Goal: Task Accomplishment & Management: Use online tool/utility

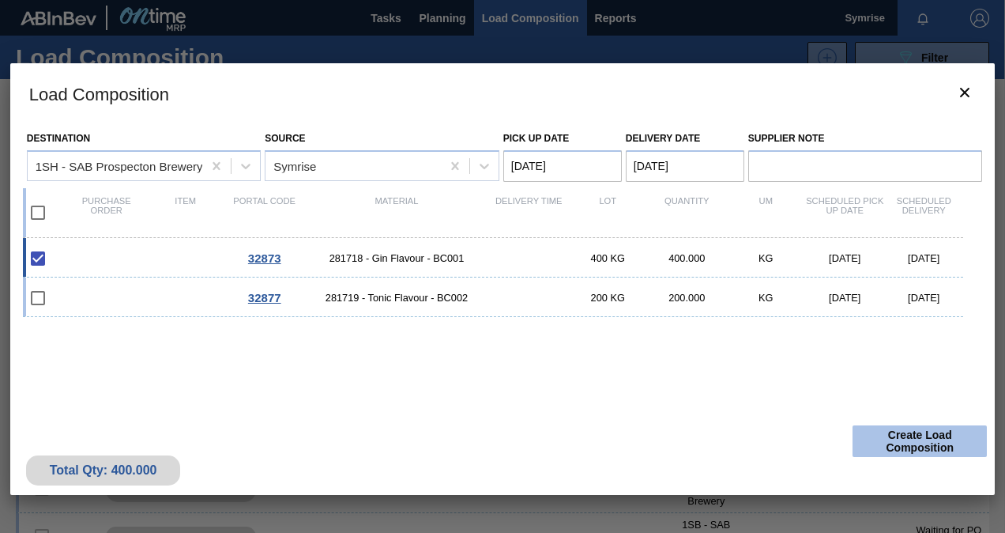
click at [904, 444] on button "Create Load Composition" at bounding box center [920, 441] width 134 height 32
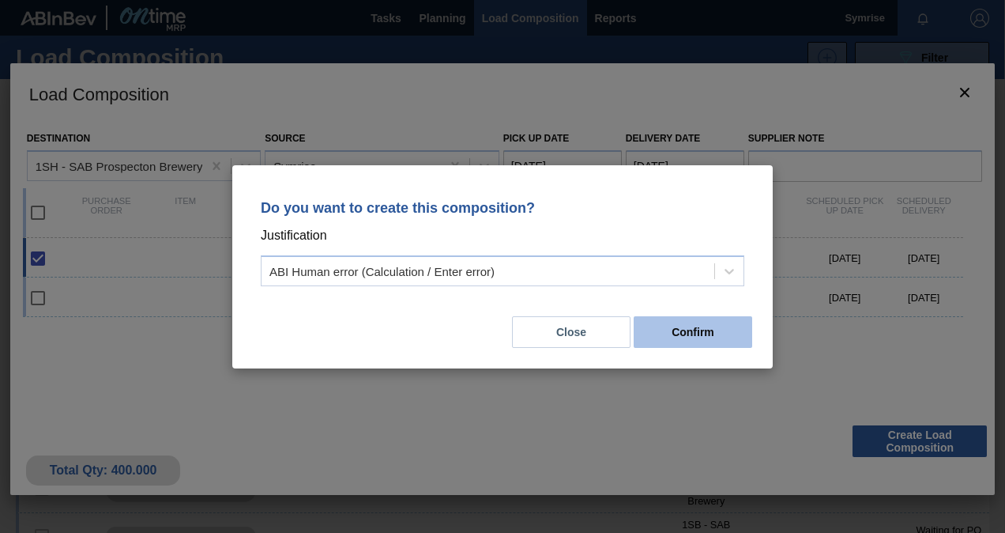
click at [694, 334] on button "Confirm" at bounding box center [693, 332] width 119 height 32
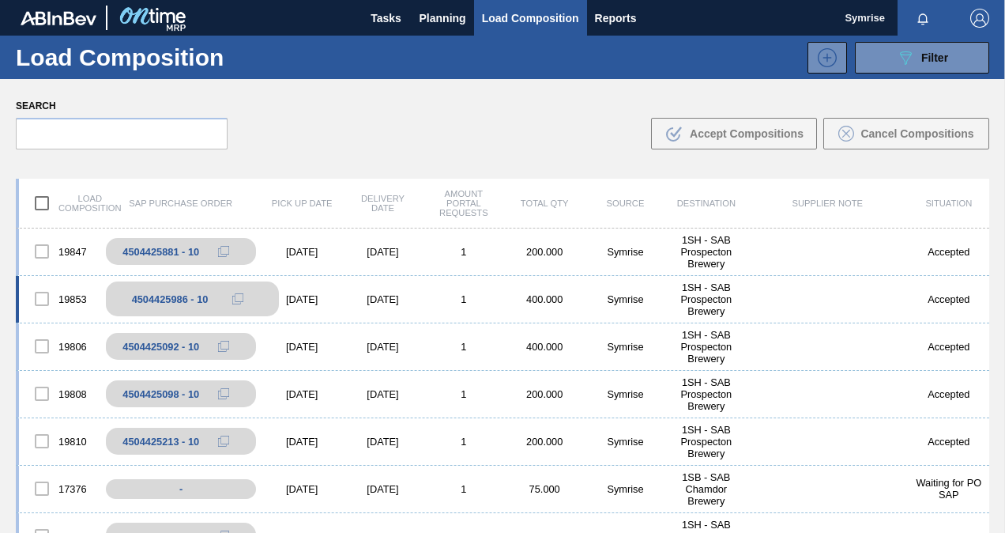
click at [177, 301] on div "4504425986 - 10" at bounding box center [170, 299] width 77 height 12
click at [176, 296] on div "4504425986 - 10" at bounding box center [170, 299] width 77 height 12
click at [235, 297] on icon at bounding box center [237, 298] width 11 height 11
drag, startPoint x: 205, startPoint y: 297, endPoint x: 177, endPoint y: 296, distance: 28.5
click at [177, 296] on div "4504425986 - 10" at bounding box center [170, 299] width 77 height 12
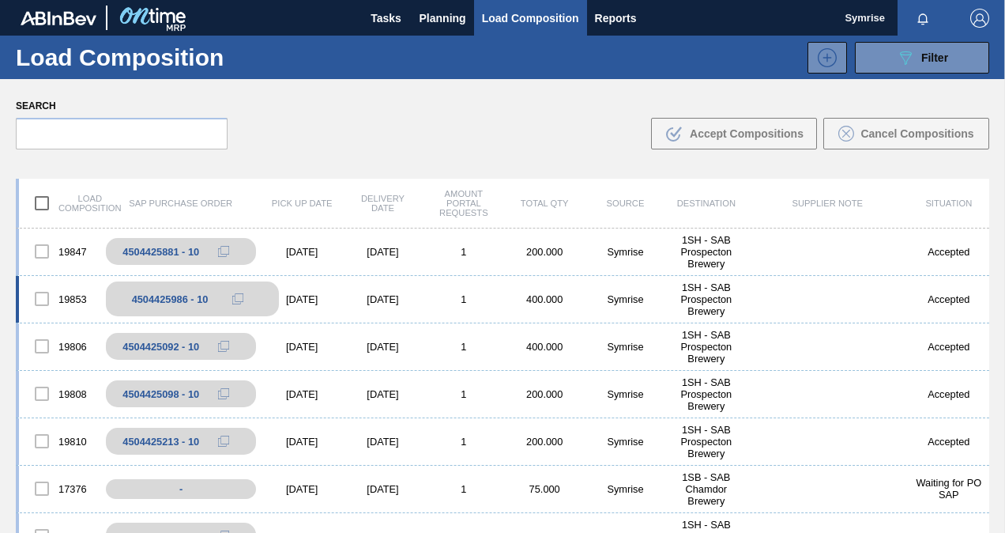
drag, startPoint x: 177, startPoint y: 296, endPoint x: 149, endPoint y: 291, distance: 28.8
click at [149, 291] on div "4504425986 - 10" at bounding box center [192, 298] width 173 height 35
click at [164, 294] on div "4504425986 - 10" at bounding box center [170, 299] width 77 height 12
click at [158, 299] on div "4504425986 - 10" at bounding box center [170, 299] width 77 height 12
drag, startPoint x: 158, startPoint y: 299, endPoint x: 38, endPoint y: 292, distance: 120.3
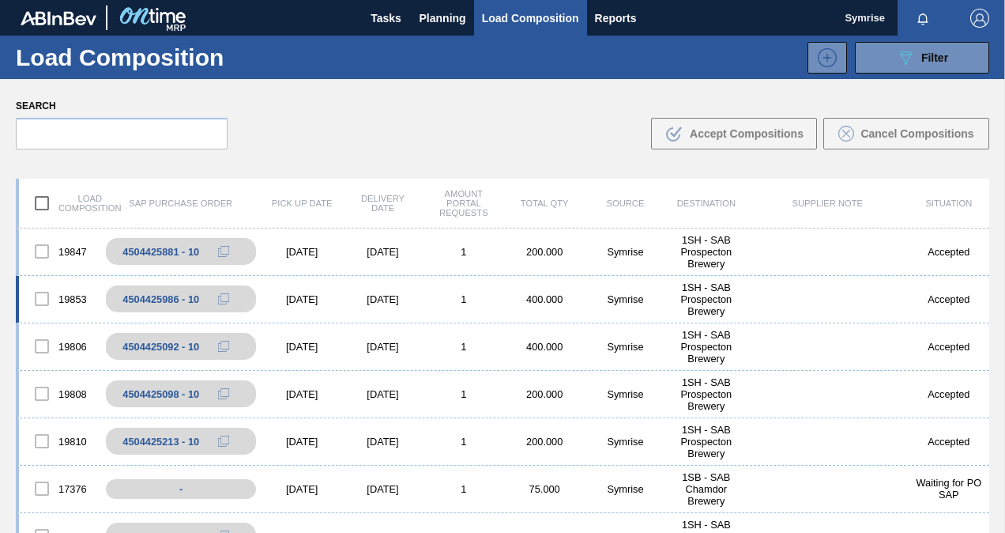
click at [38, 291] on div at bounding box center [41, 298] width 33 height 33
click at [51, 299] on div at bounding box center [41, 298] width 33 height 33
click at [160, 301] on div "4504425986 - 10" at bounding box center [170, 299] width 77 height 12
drag, startPoint x: 160, startPoint y: 301, endPoint x: 210, endPoint y: 299, distance: 50.6
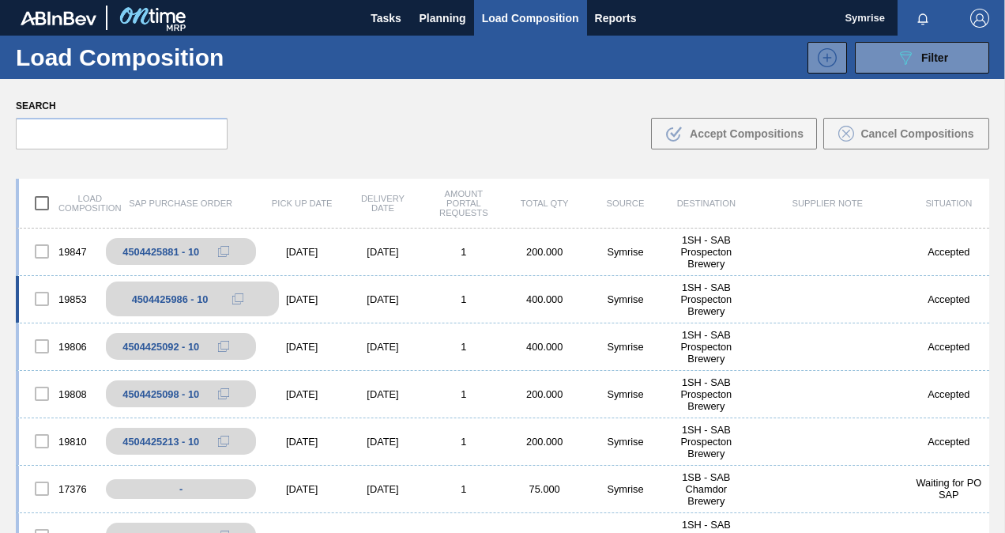
click at [210, 299] on div "4504425986 - 10" at bounding box center [192, 298] width 173 height 35
drag, startPoint x: 210, startPoint y: 299, endPoint x: 240, endPoint y: 300, distance: 30.1
click at [240, 300] on icon at bounding box center [237, 298] width 11 height 11
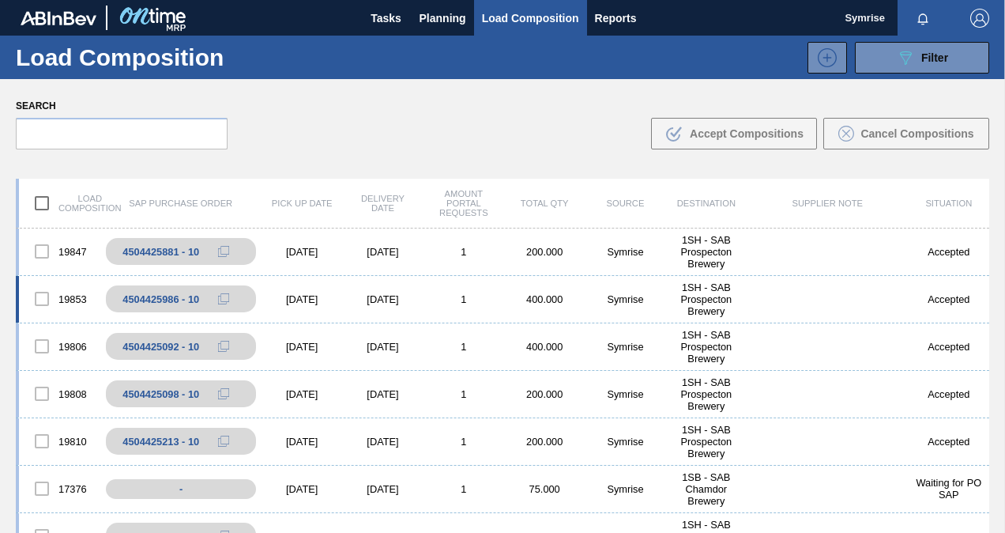
drag, startPoint x: 240, startPoint y: 300, endPoint x: 337, endPoint y: 277, distance: 99.3
click at [337, 277] on div "19853 4504425986 - 10 [DATE] [DATE] 1 400.000 Symrise 1SH - SAB Prospecton Brew…" at bounding box center [503, 299] width 974 height 47
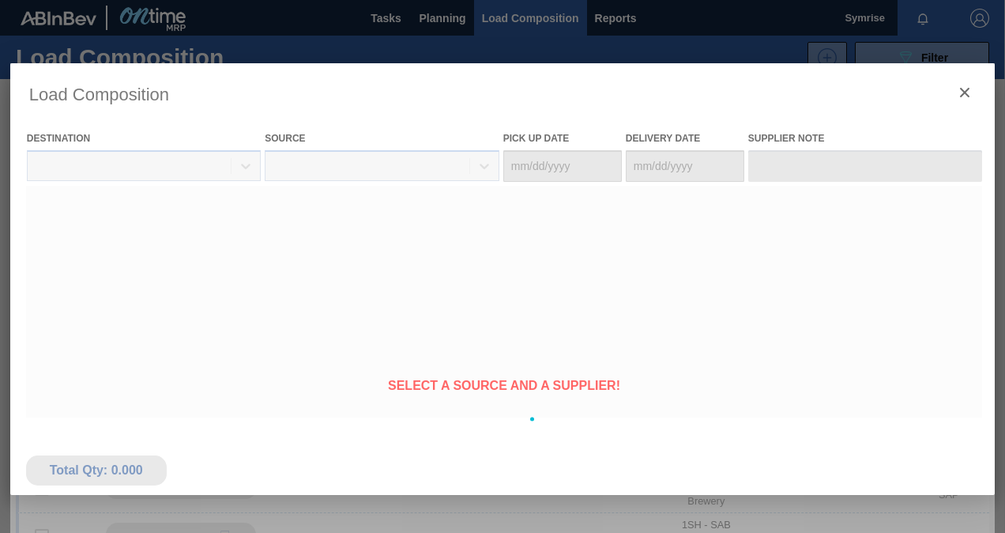
type Date "[DATE]"
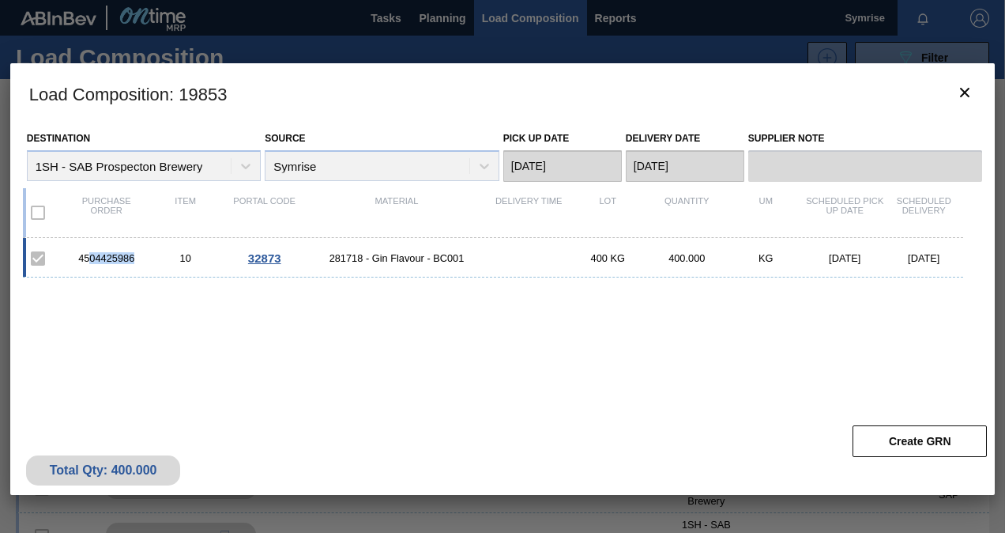
drag, startPoint x: 141, startPoint y: 254, endPoint x: 91, endPoint y: 256, distance: 50.6
click at [91, 256] on div "4504425986" at bounding box center [106, 258] width 79 height 12
drag, startPoint x: 91, startPoint y: 256, endPoint x: 141, endPoint y: 273, distance: 52.5
click at [145, 273] on div "4504425986 10 32873 281718 - Gin Flavour - BC001 400 KG 400.000 KG [DATE] [DATE]" at bounding box center [493, 258] width 941 height 40
click at [97, 277] on div "4504425986 10 32873 281718 - Gin Flavour - BC001 400 KG 400.000 KG [DATE] [DATE]" at bounding box center [493, 258] width 941 height 40
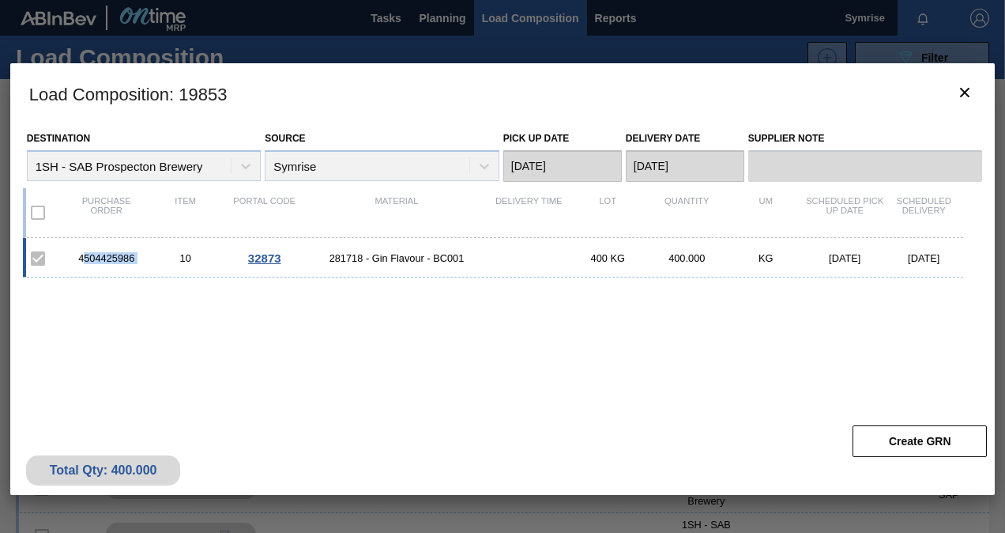
drag, startPoint x: 81, startPoint y: 259, endPoint x: 174, endPoint y: 268, distance: 92.9
click at [174, 268] on div "4504425986 10 32873 281718 - Gin Flavour - BC001 400 KG 400.000 KG [DATE] [DATE]" at bounding box center [493, 258] width 941 height 40
drag, startPoint x: 174, startPoint y: 268, endPoint x: 115, endPoint y: 281, distance: 60.0
click at [115, 281] on div "4504425986 10 32873 281718 - Gin Flavour - BC001 400 KG 400.000 KG [DATE] [DATE]" at bounding box center [500, 339] width 954 height 202
click at [81, 258] on div "4504425986" at bounding box center [106, 258] width 79 height 12
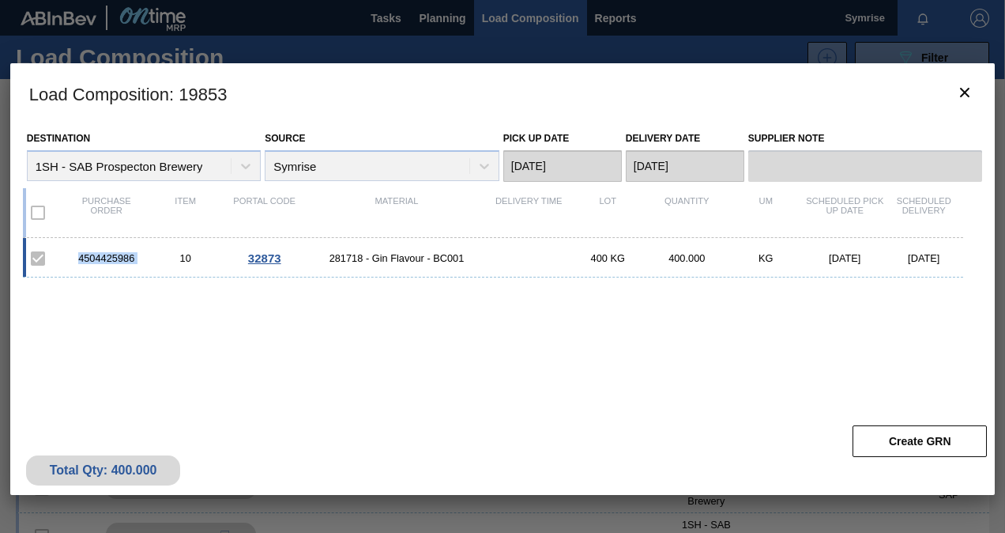
drag, startPoint x: 78, startPoint y: 256, endPoint x: 149, endPoint y: 259, distance: 70.4
click at [149, 259] on div "4504425986 10 32873 281718 - Gin Flavour - BC001 400 KG 400.000 KG [DATE] [DATE]" at bounding box center [493, 258] width 941 height 40
copy div "4504425986"
click at [256, 353] on div "4504425986 10 32873 281718 - Gin Flavour - BC001 400 KG 400.000 KG [DATE] [DATE]" at bounding box center [500, 339] width 954 height 202
click at [116, 256] on div "4504425986" at bounding box center [106, 258] width 79 height 12
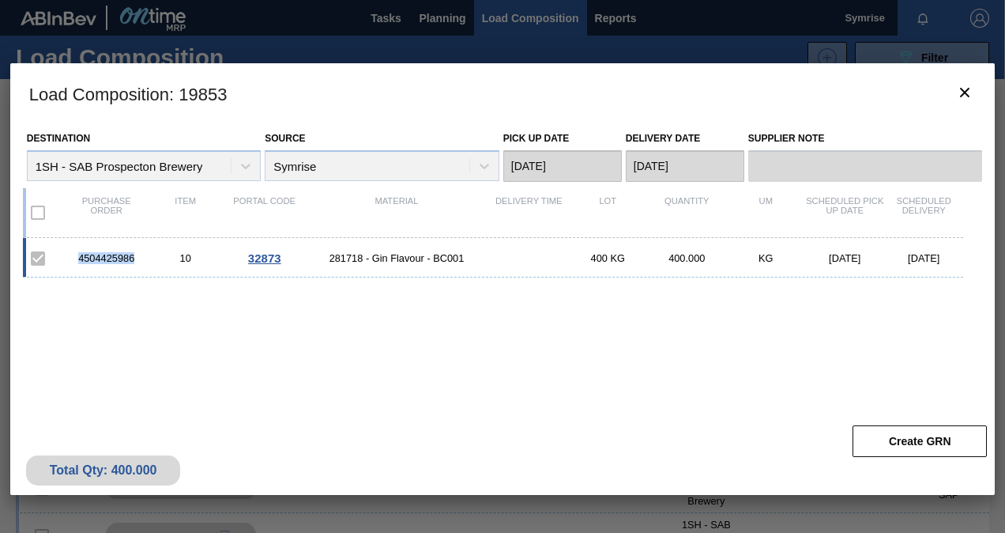
click at [116, 256] on div "4504425986" at bounding box center [106, 258] width 79 height 12
click at [265, 255] on span "32873" at bounding box center [264, 257] width 33 height 13
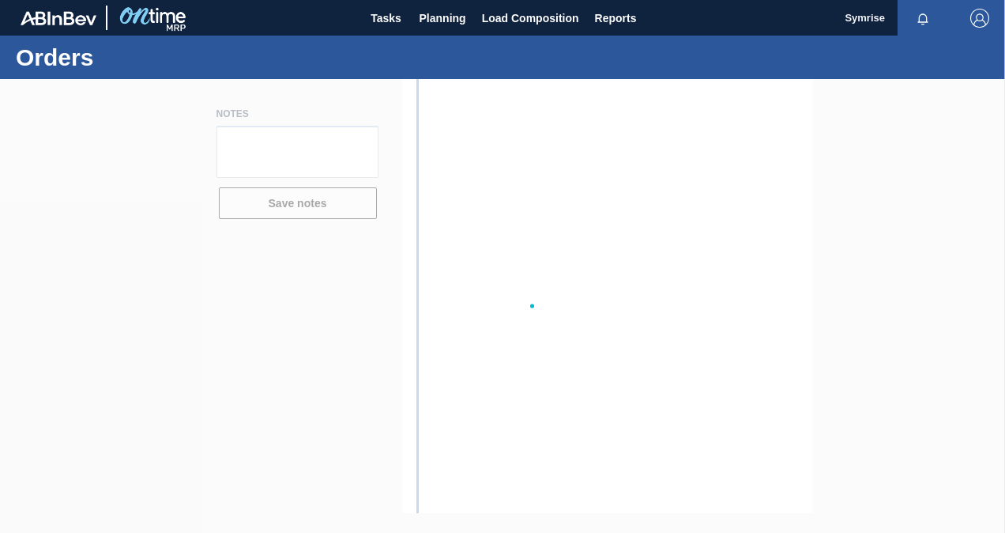
click at [265, 256] on div at bounding box center [502, 306] width 1005 height 454
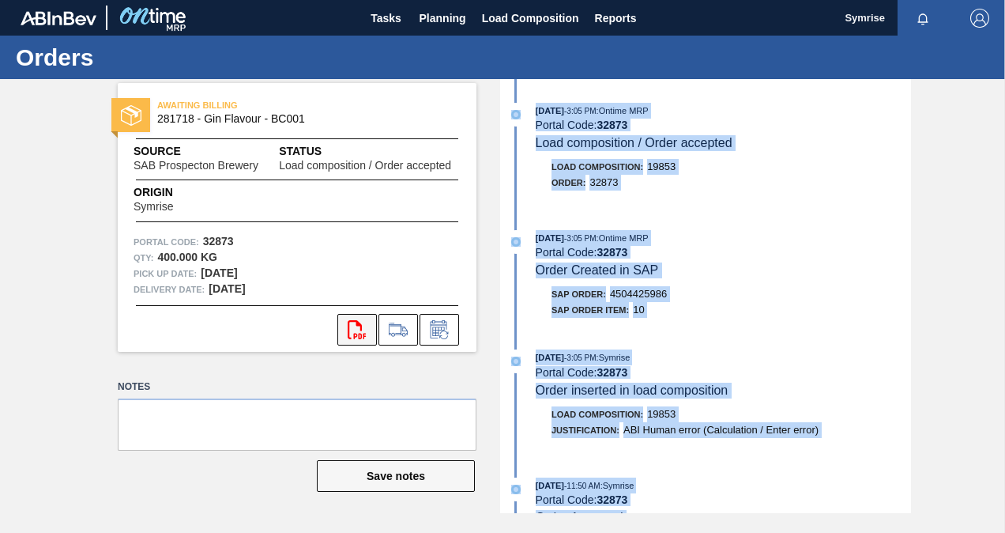
click at [356, 327] on icon "svg{fill:#ff0000}" at bounding box center [357, 329] width 19 height 19
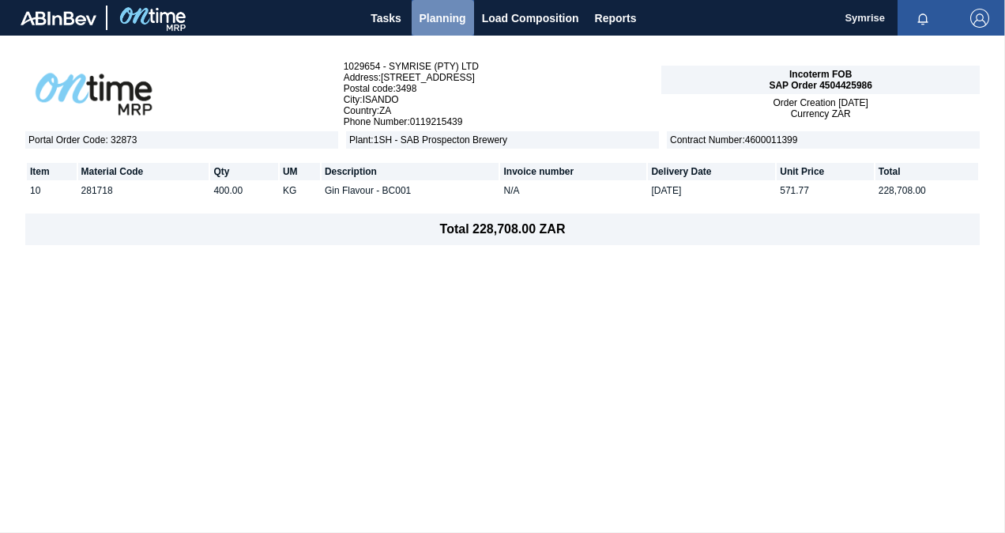
click at [437, 6] on button "Planning" at bounding box center [443, 18] width 62 height 36
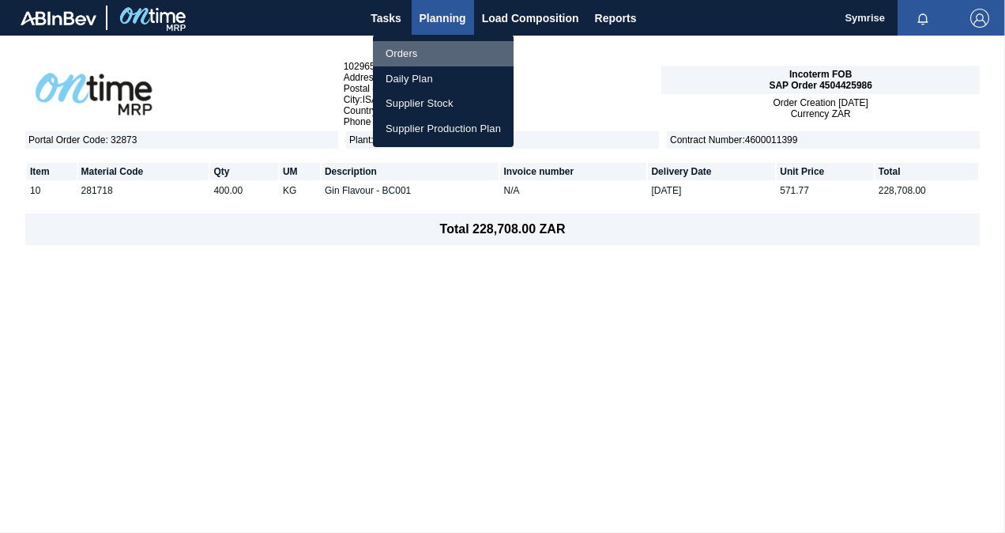
click at [435, 47] on li "Orders" at bounding box center [443, 53] width 141 height 25
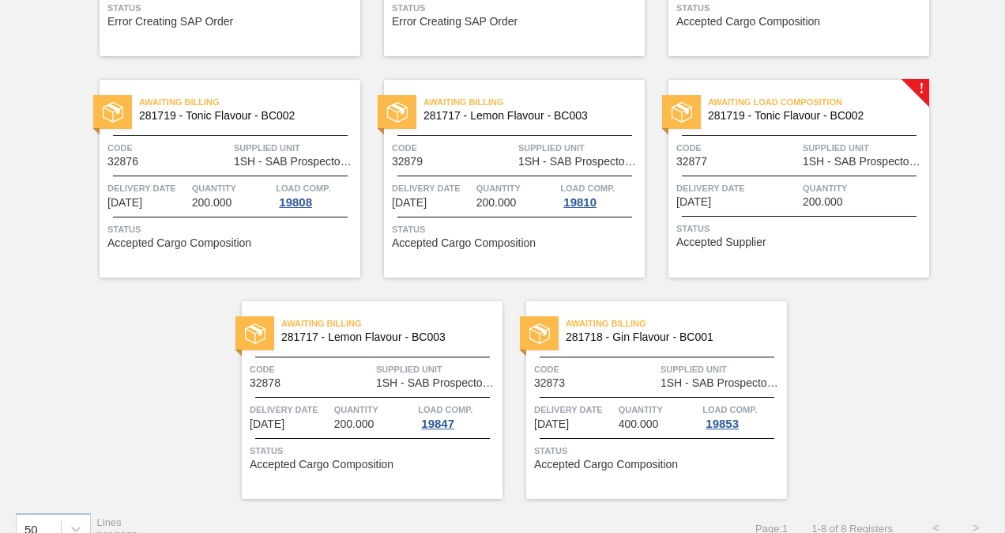
scroll to position [310, 0]
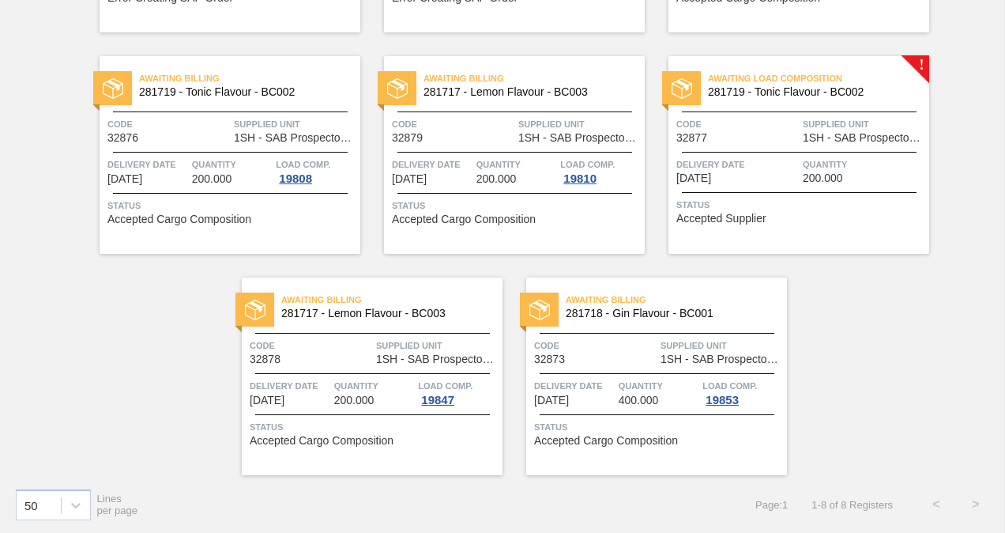
click at [725, 80] on span "Awaiting Load Composition" at bounding box center [818, 78] width 221 height 16
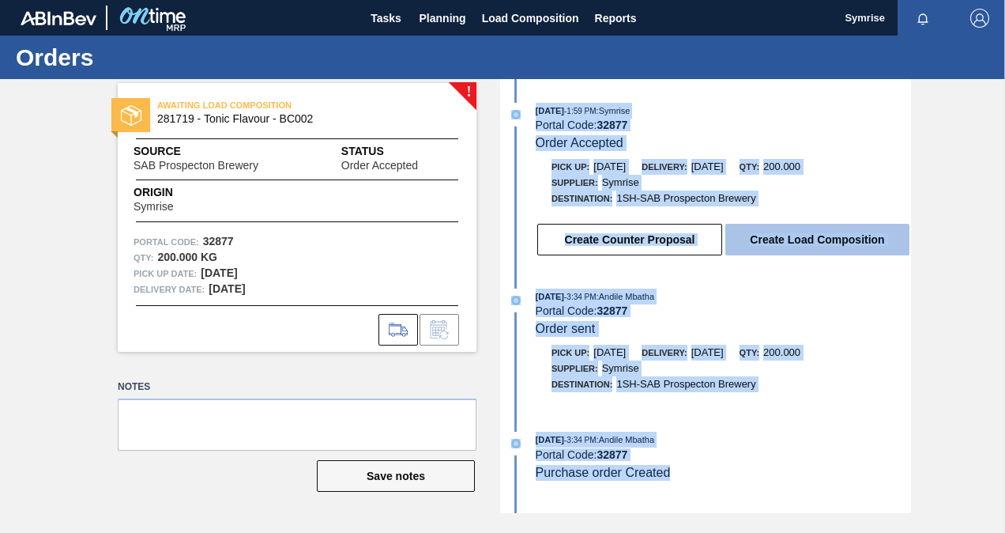
click at [799, 247] on button "Create Load Composition" at bounding box center [817, 240] width 184 height 32
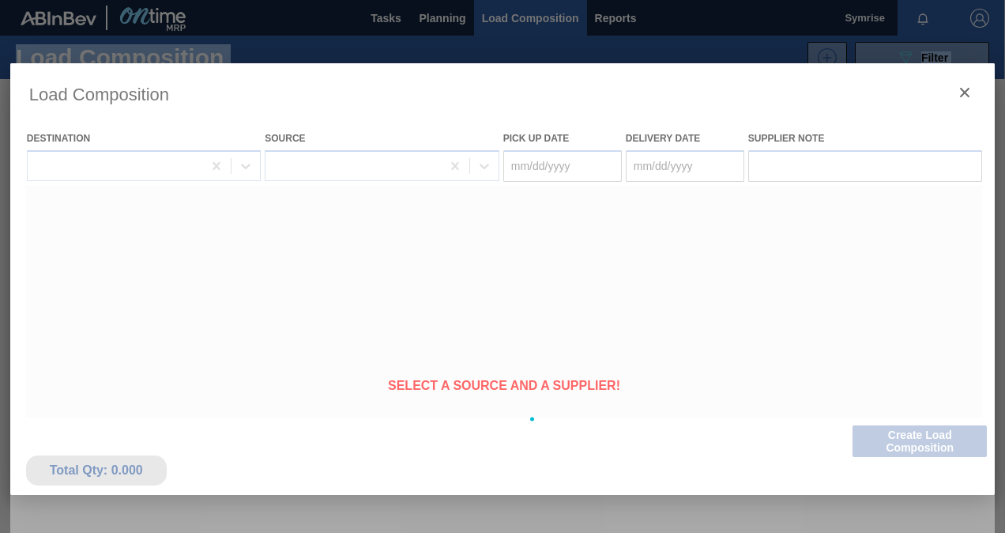
type Date "[DATE]"
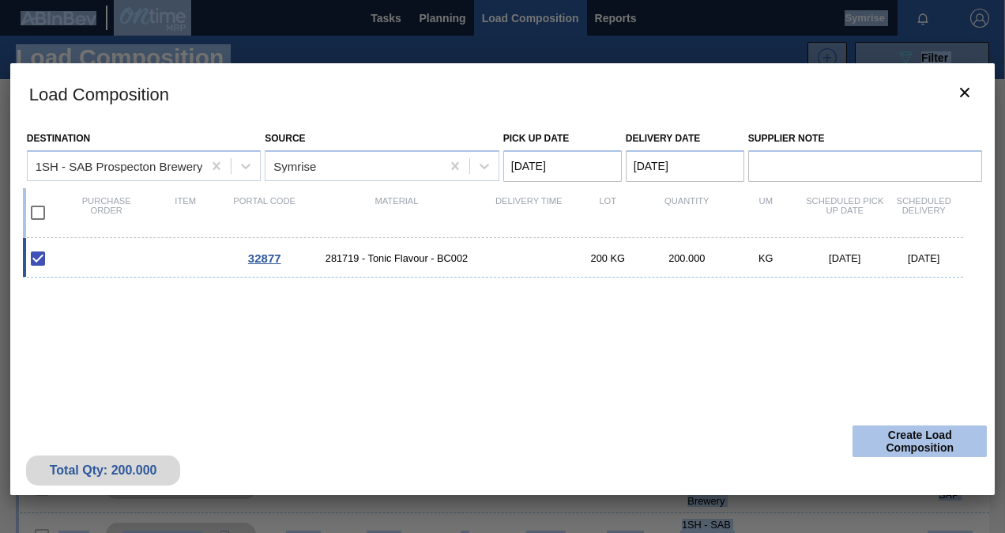
click at [889, 433] on button "Create Load Composition" at bounding box center [920, 441] width 134 height 32
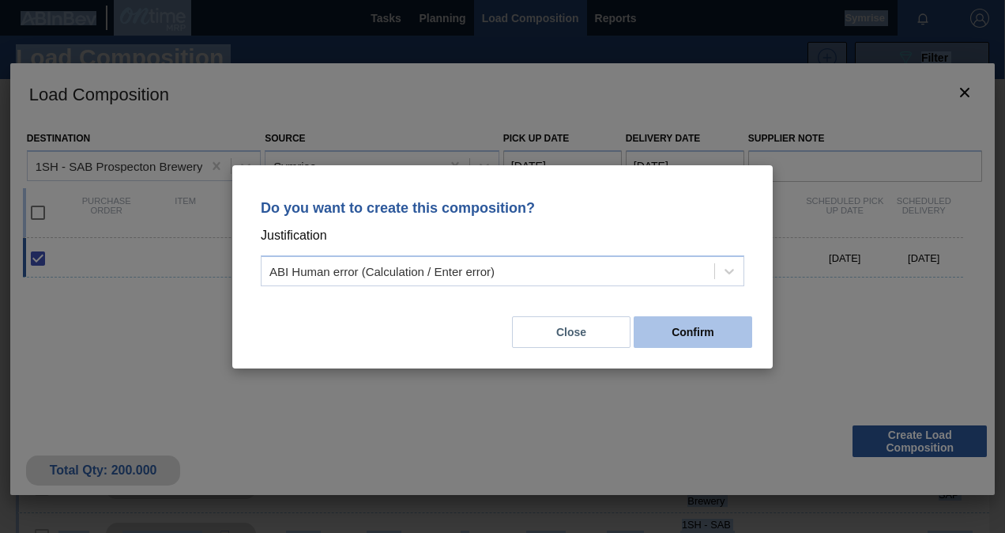
click at [702, 327] on button "Confirm" at bounding box center [693, 332] width 119 height 32
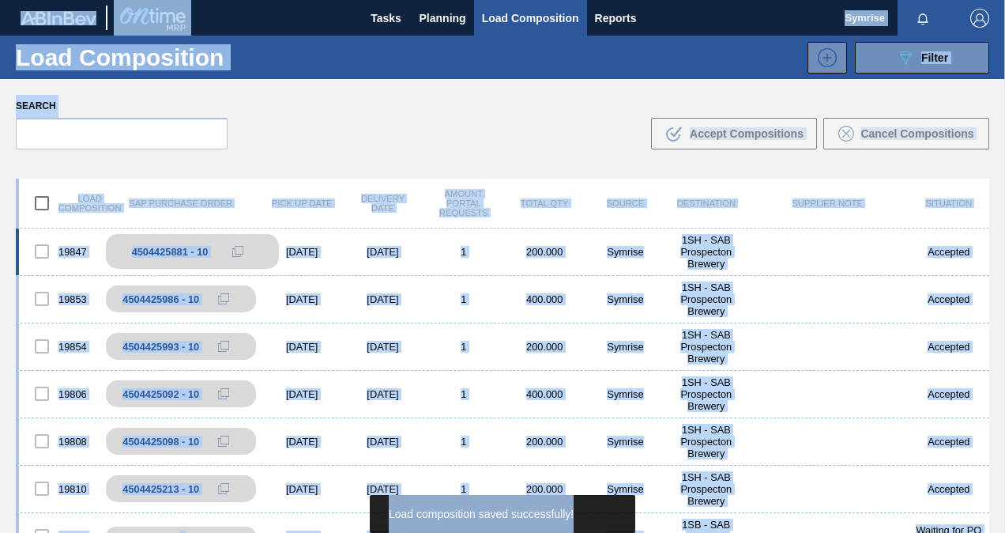
click at [178, 250] on div "4504425881 - 10" at bounding box center [170, 252] width 77 height 12
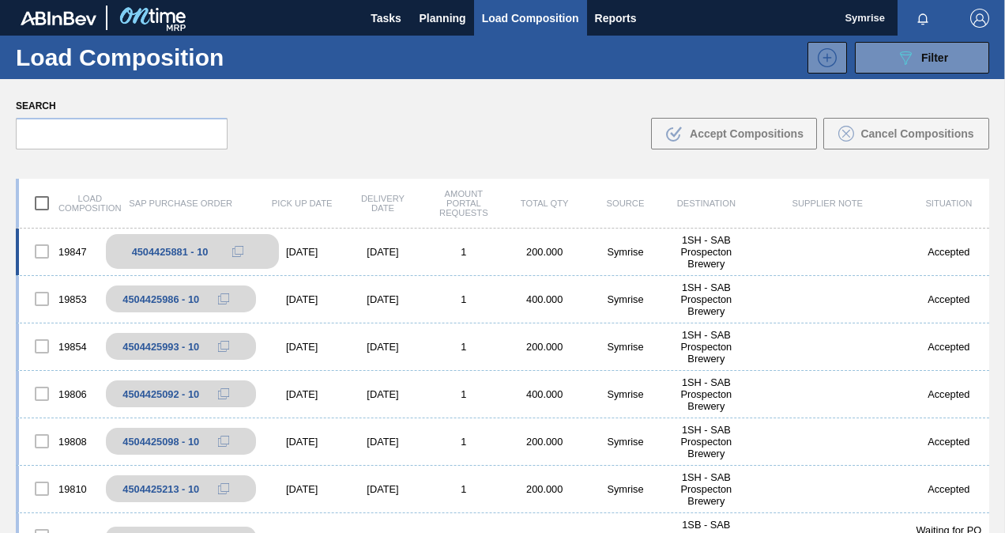
click at [178, 250] on div "4504425881 - 10" at bounding box center [170, 252] width 77 height 12
click at [172, 251] on div "4504425881 - 10" at bounding box center [170, 252] width 77 height 12
click at [54, 248] on div at bounding box center [41, 251] width 33 height 33
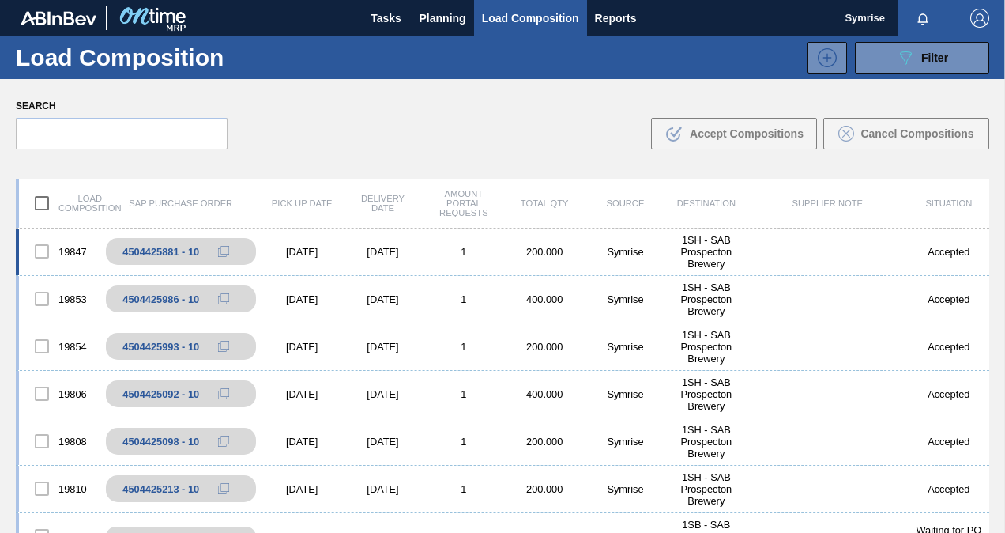
click at [44, 251] on div at bounding box center [41, 251] width 33 height 33
drag, startPoint x: 44, startPoint y: 251, endPoint x: 75, endPoint y: 251, distance: 30.8
click at [75, 251] on div "19847" at bounding box center [59, 251] width 81 height 33
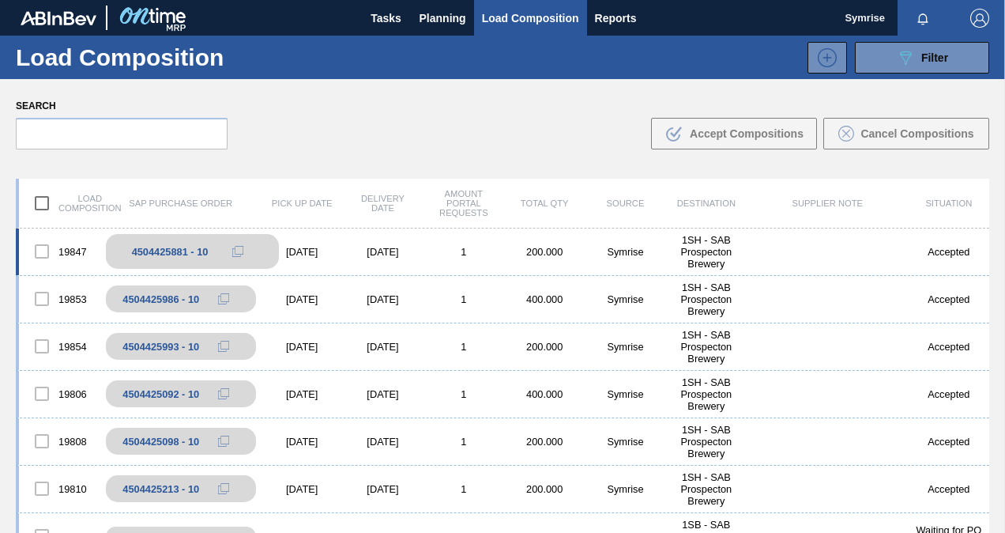
drag, startPoint x: 75, startPoint y: 251, endPoint x: 190, endPoint y: 254, distance: 114.7
click at [190, 254] on div "4504425881 - 10" at bounding box center [170, 252] width 77 height 12
click at [329, 248] on div "[DATE]" at bounding box center [302, 252] width 81 height 12
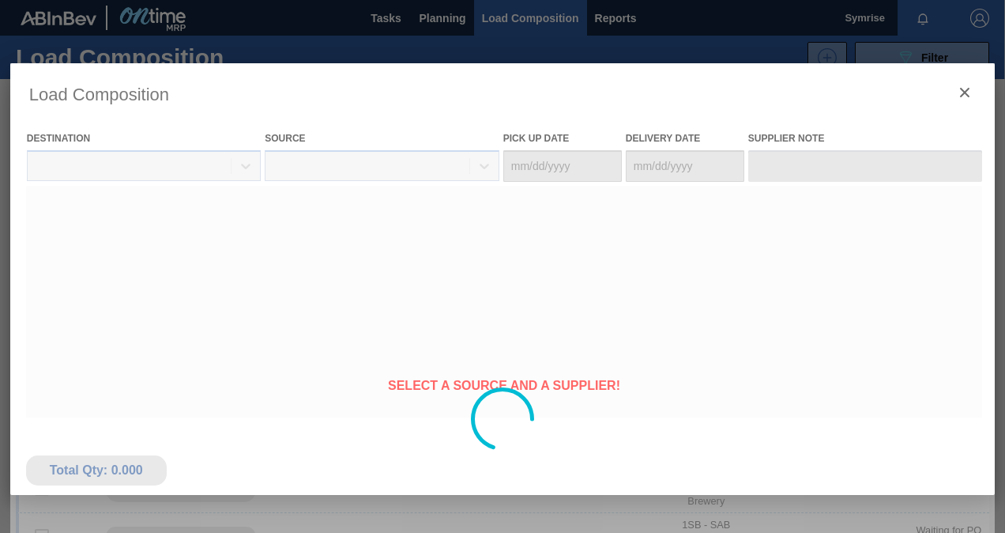
type Date "[DATE]"
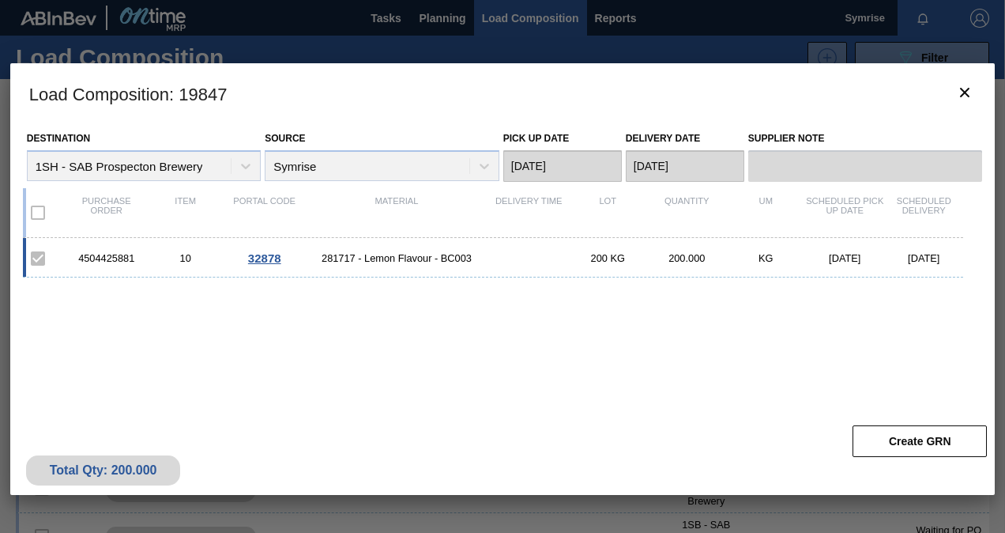
drag, startPoint x: 642, startPoint y: 337, endPoint x: 525, endPoint y: 363, distance: 119.8
click at [510, 343] on div "4504425881 10 32878 281717 - Lemon Flavour - BC003 200 KG 200.000 KG 11/18/2025…" at bounding box center [500, 339] width 954 height 202
drag, startPoint x: 406, startPoint y: 101, endPoint x: 259, endPoint y: 331, distance: 272.9
click at [243, 349] on div "4504425881 10 32878 281717 - Lemon Flavour - BC003 200 KG 200.000 KG 11/18/2025…" at bounding box center [500, 339] width 954 height 202
click at [268, 260] on span "32878" at bounding box center [264, 257] width 33 height 13
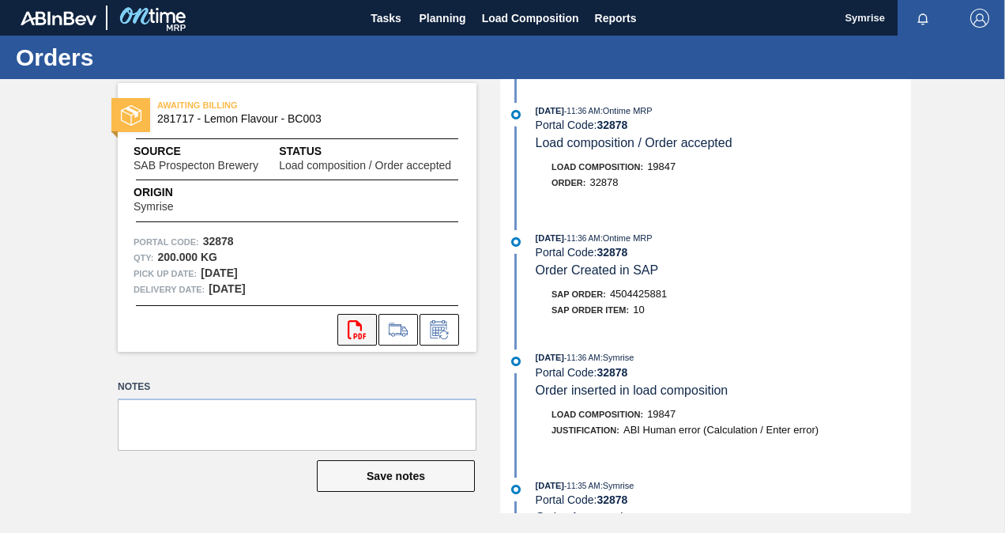
click at [370, 333] on button "svg{fill:#ff0000}" at bounding box center [357, 330] width 40 height 32
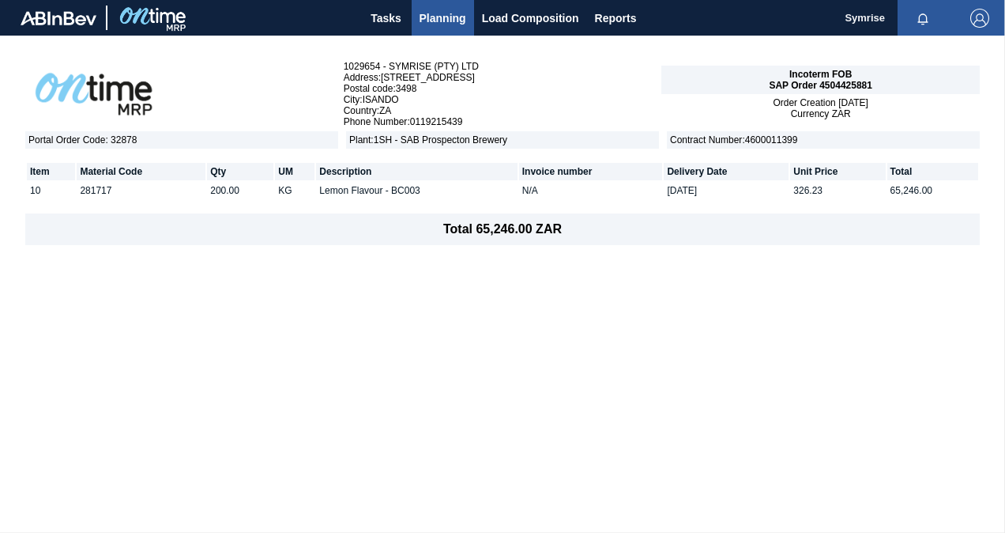
click at [460, 16] on span "Planning" at bounding box center [443, 18] width 47 height 19
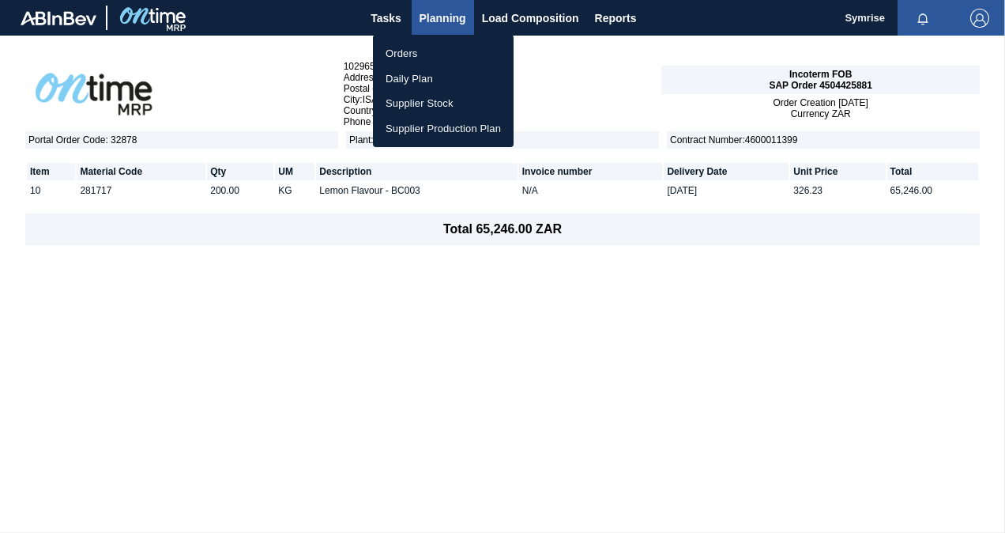
click at [460, 16] on div at bounding box center [502, 266] width 1005 height 533
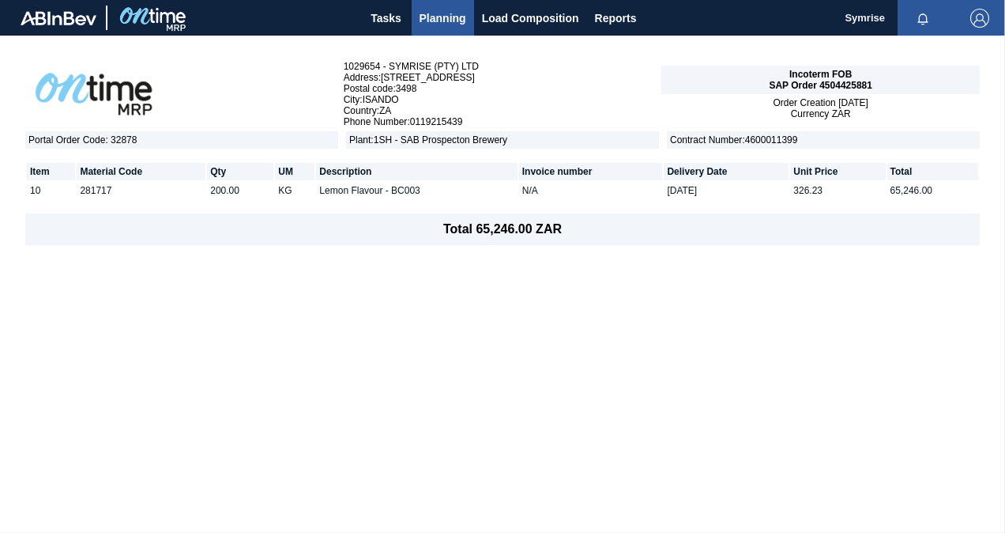
click at [439, 21] on span "Planning" at bounding box center [443, 18] width 47 height 19
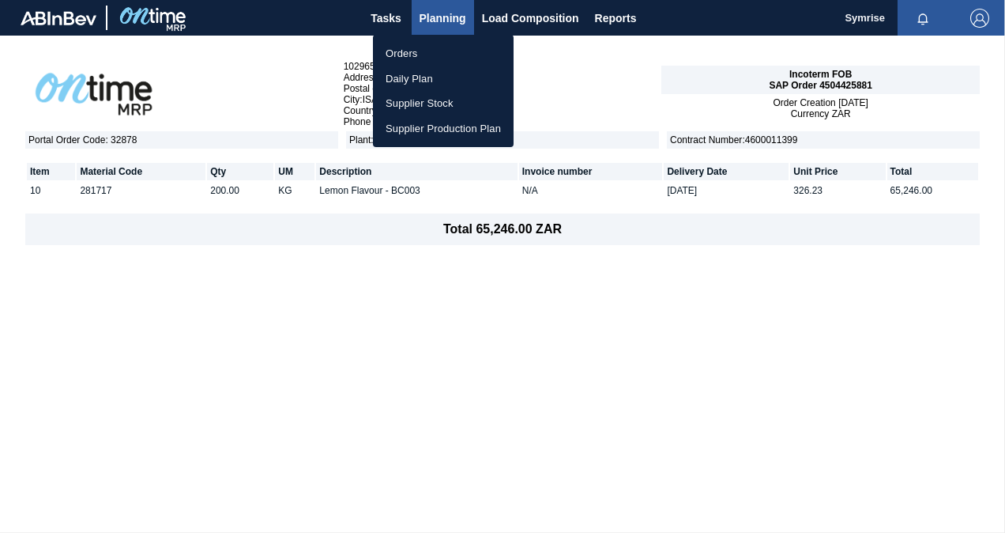
click at [424, 41] on li "Orders" at bounding box center [443, 53] width 141 height 25
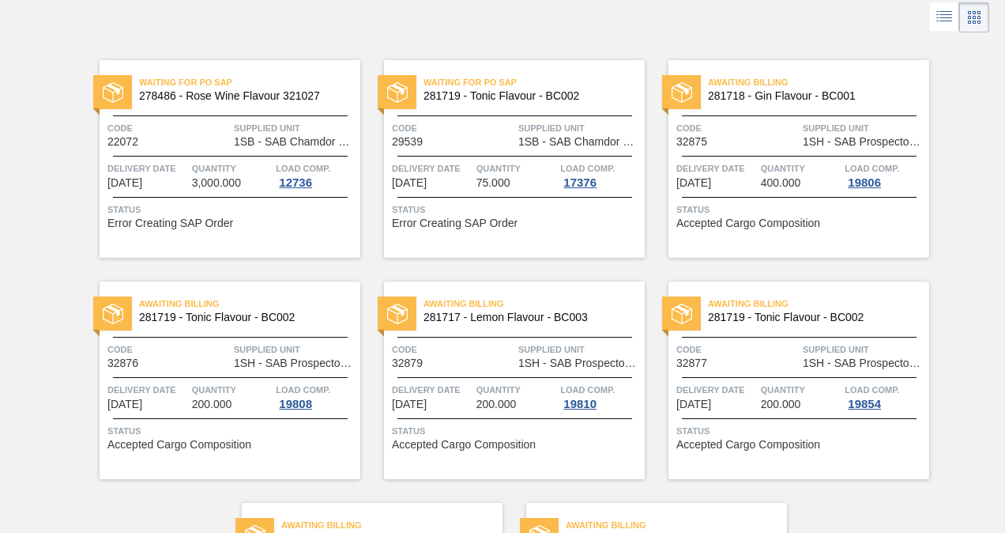
scroll to position [158, 0]
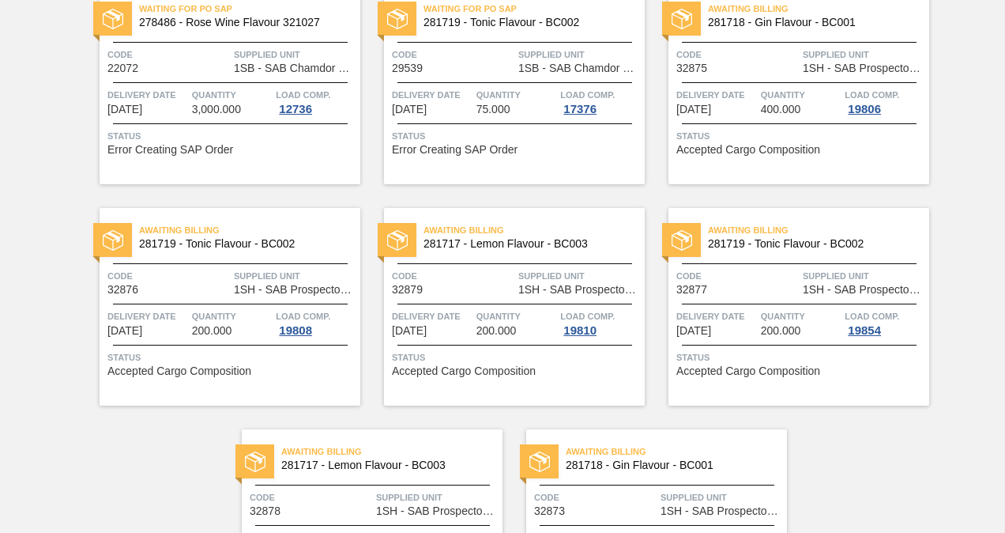
click at [739, 229] on span "Awaiting Billing" at bounding box center [818, 230] width 221 height 16
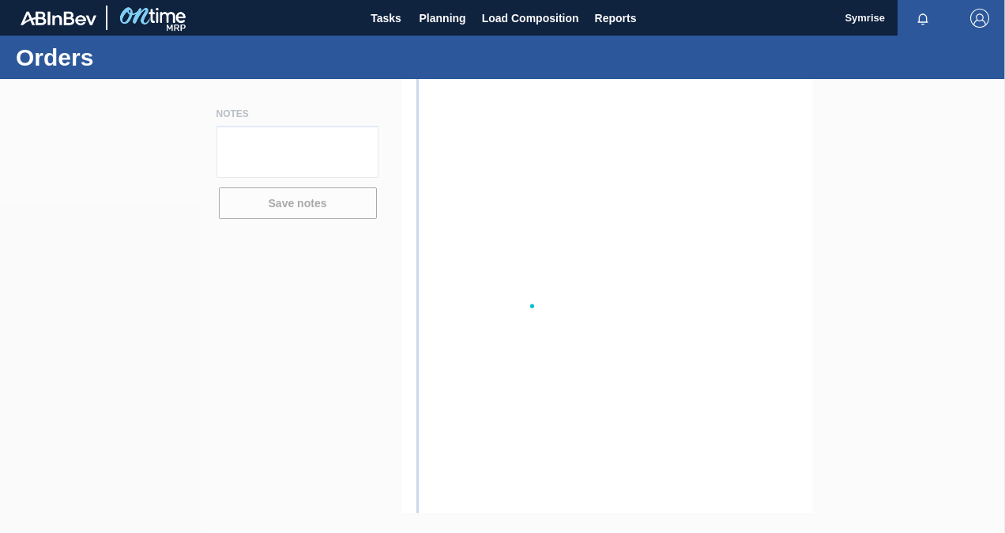
click at [739, 229] on div at bounding box center [502, 306] width 1005 height 454
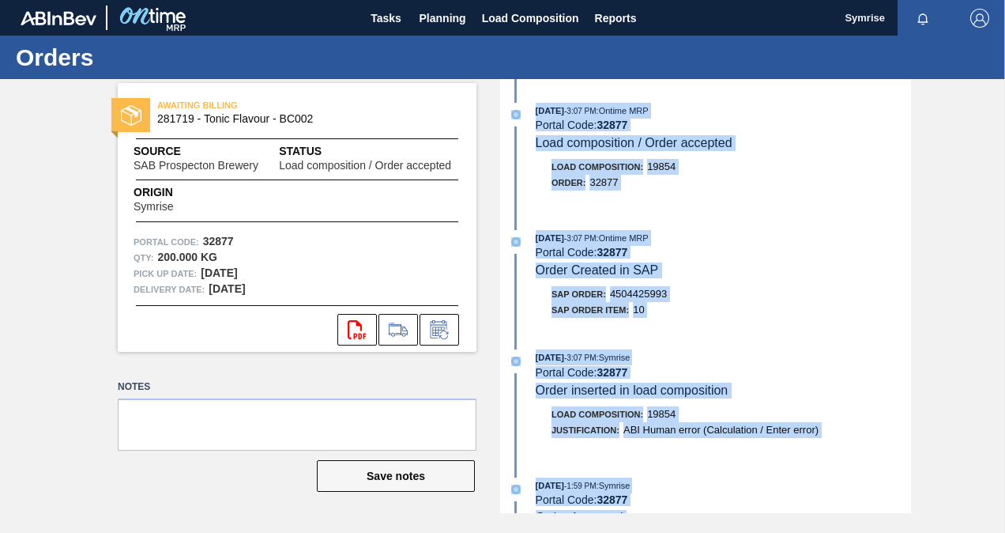
click at [749, 278] on div "10/15/2025 - 3:07 PM : Ontime MRP Portal Code: 32877 Order Created in SAP" at bounding box center [723, 254] width 375 height 48
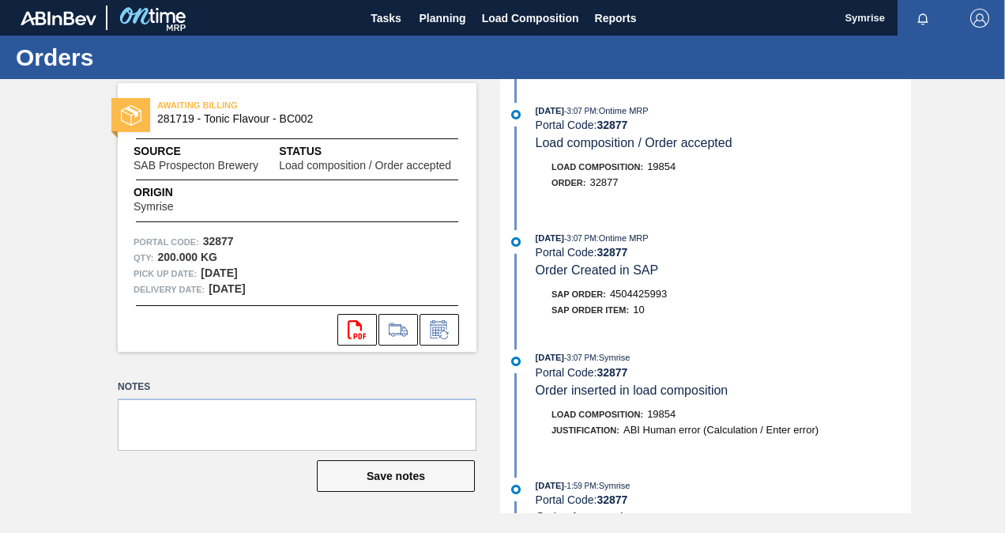
drag, startPoint x: 780, startPoint y: 101, endPoint x: 765, endPoint y: 114, distance: 19.6
drag, startPoint x: 765, startPoint y: 114, endPoint x: 624, endPoint y: 181, distance: 155.9
click at [624, 181] on div "Order : 32877" at bounding box center [723, 183] width 375 height 16
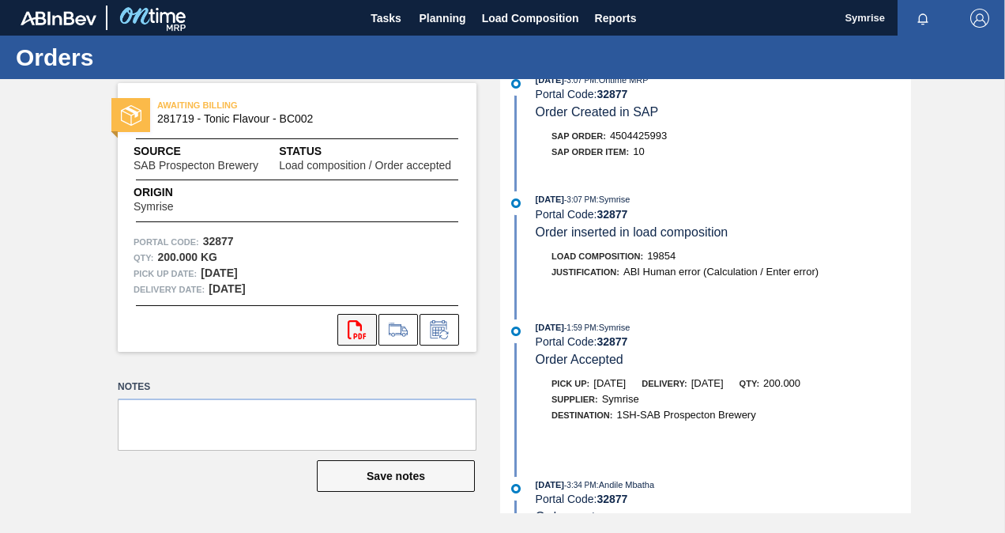
click at [366, 334] on button "svg{fill:#ff0000}" at bounding box center [357, 330] width 40 height 32
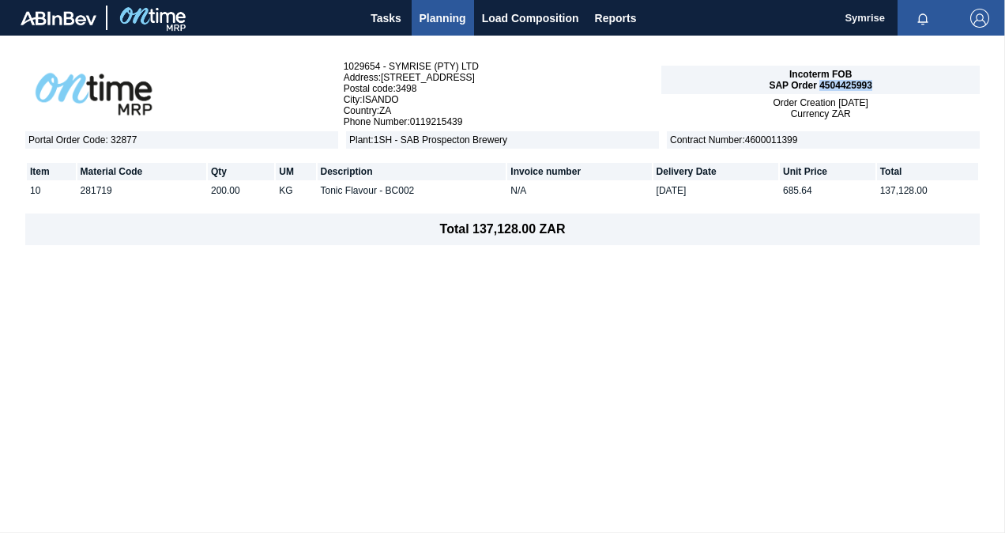
drag, startPoint x: 886, startPoint y: 84, endPoint x: 820, endPoint y: 83, distance: 65.6
click at [820, 83] on div "Incoterm FOB SAP Order 4504425993" at bounding box center [820, 80] width 318 height 28
copy span "4504425993"
